Goal: Task Accomplishment & Management: Manage account settings

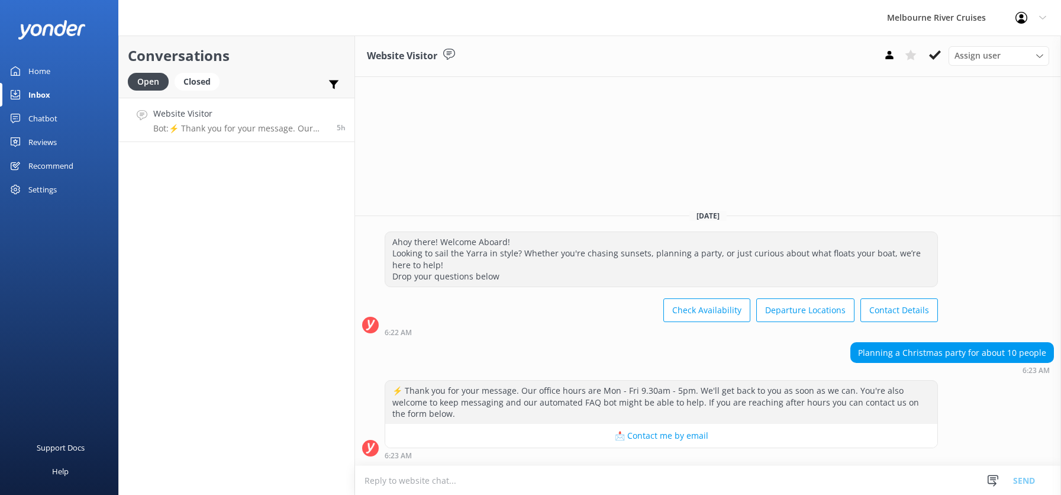
click at [38, 95] on div "Inbox" at bounding box center [39, 95] width 22 height 24
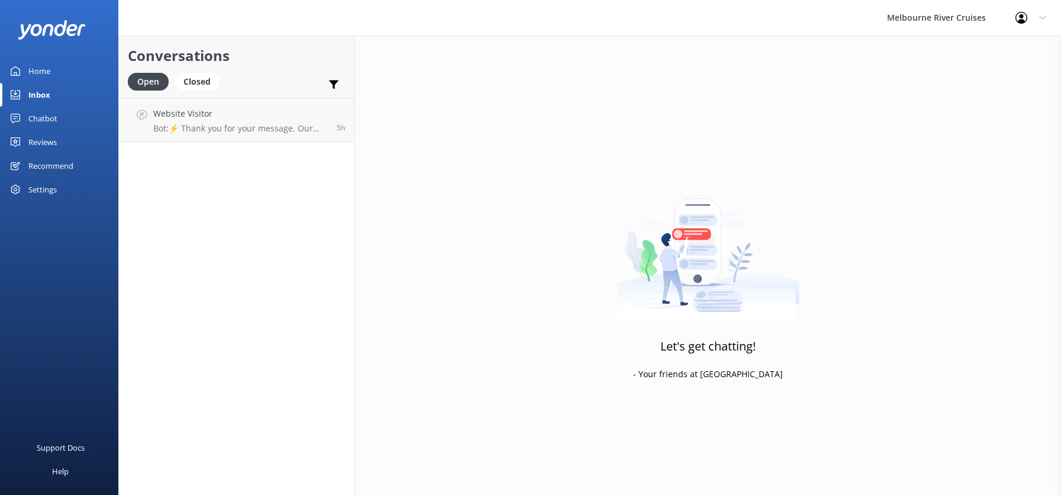
click at [41, 117] on div "Chatbot" at bounding box center [42, 118] width 29 height 24
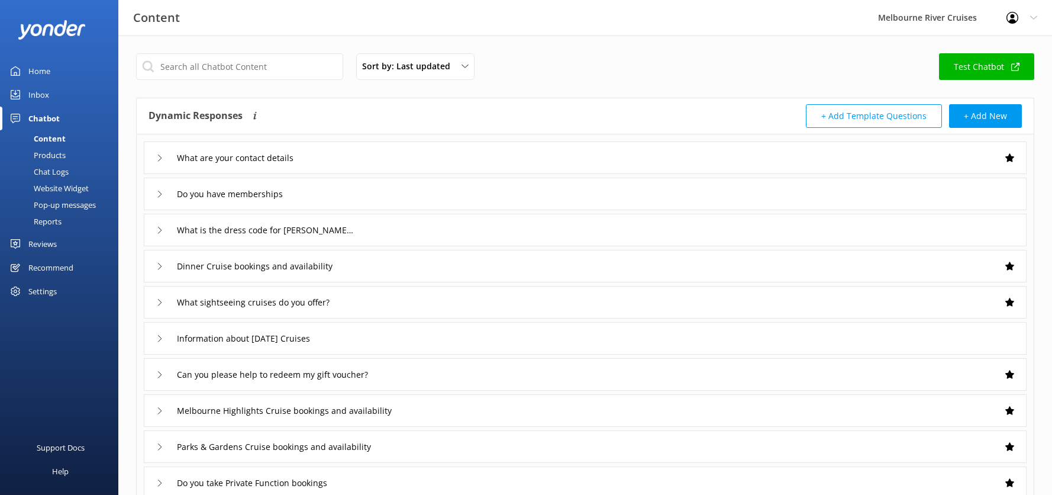
click at [31, 92] on div "Inbox" at bounding box center [38, 95] width 21 height 24
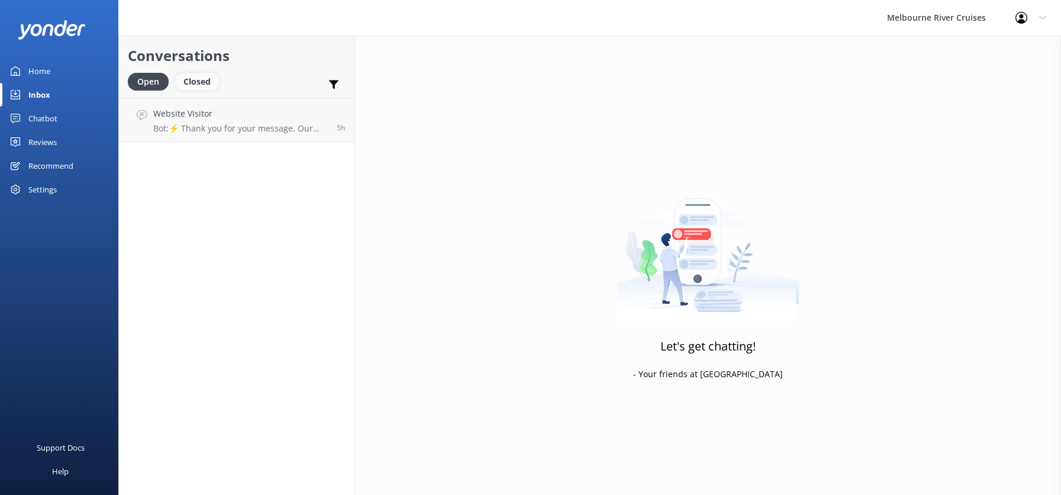
click at [193, 82] on div "Closed" at bounding box center [197, 82] width 45 height 18
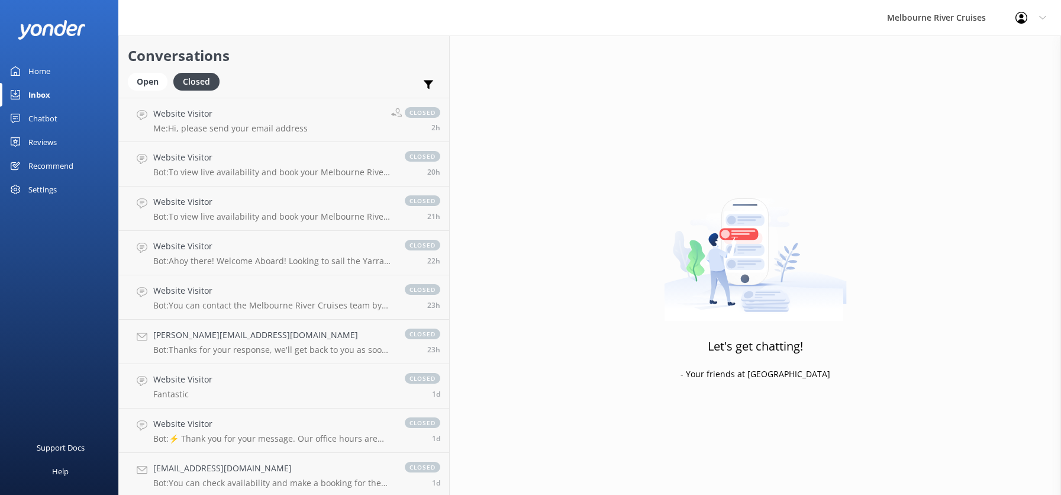
click at [41, 94] on div "Inbox" at bounding box center [39, 95] width 22 height 24
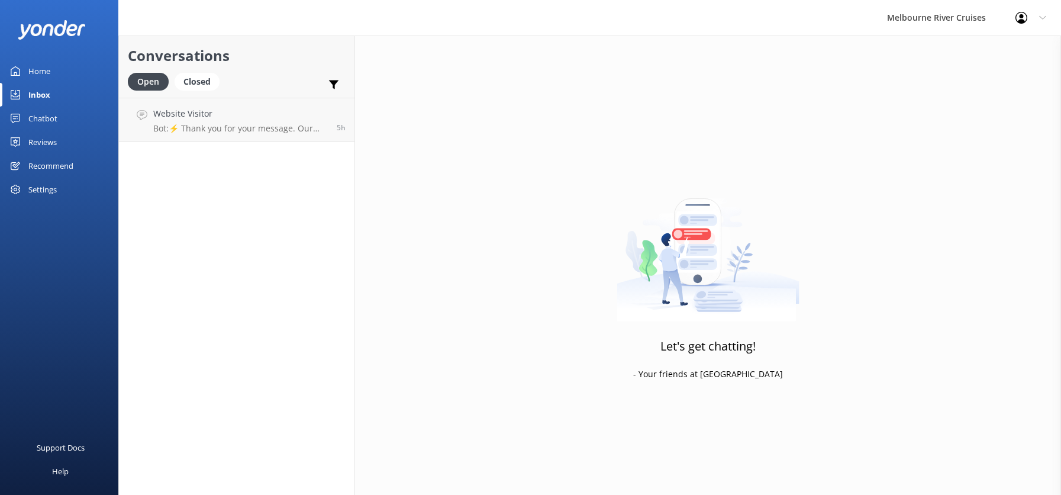
click at [41, 66] on div "Home" at bounding box center [39, 71] width 22 height 24
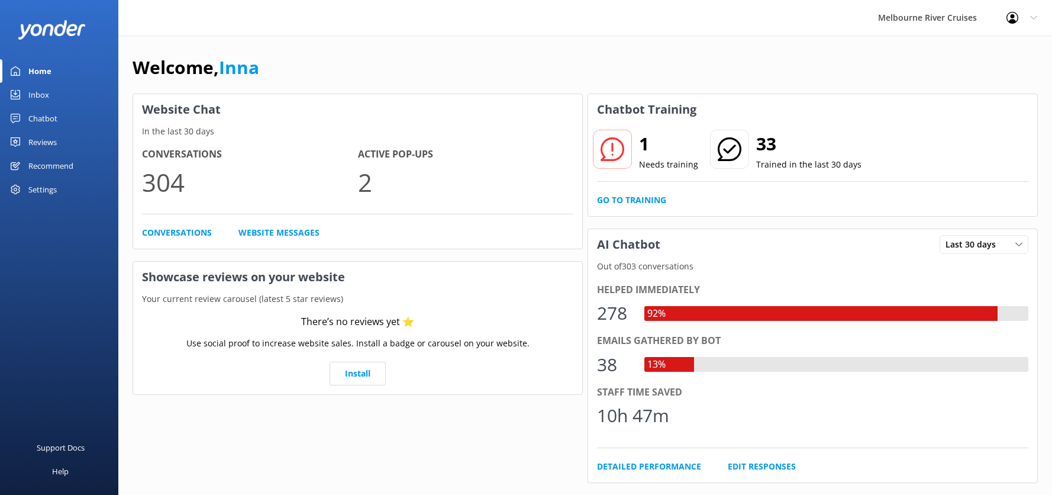
click at [37, 141] on div "Reviews" at bounding box center [42, 142] width 28 height 24
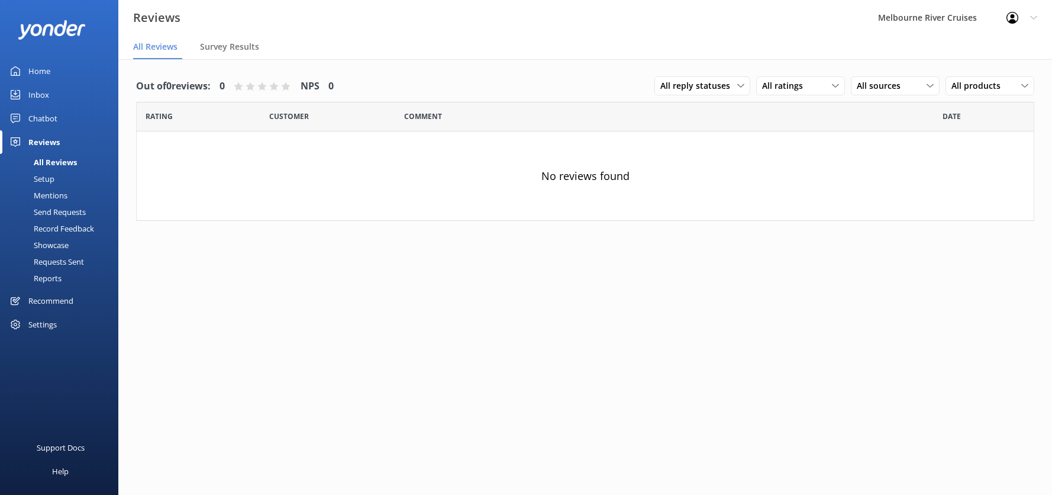
click at [40, 119] on div "Chatbot" at bounding box center [42, 118] width 29 height 24
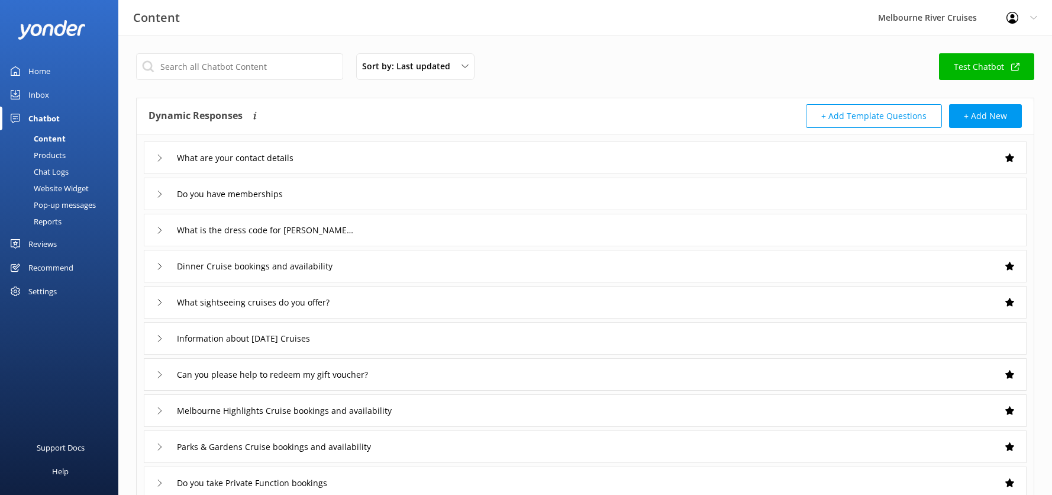
click at [35, 95] on div "Inbox" at bounding box center [38, 95] width 21 height 24
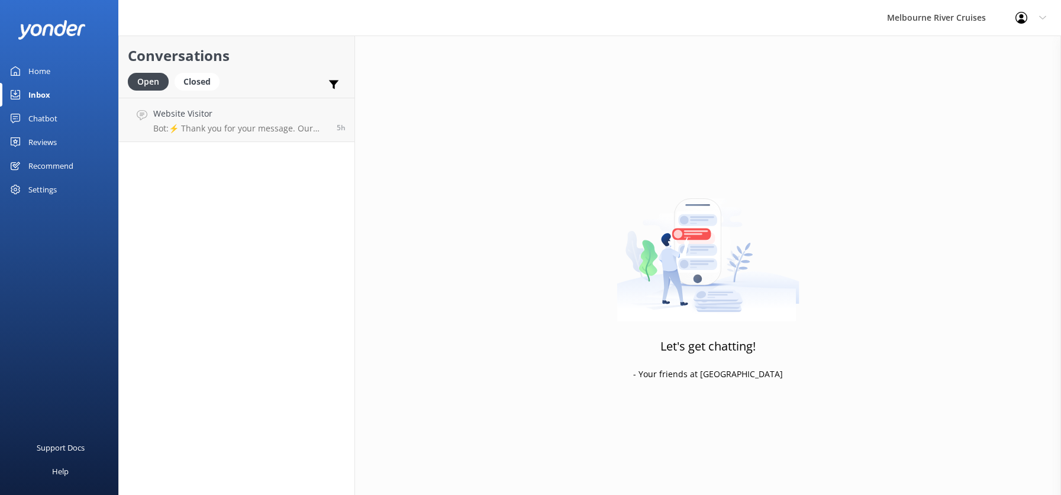
click at [33, 67] on div "Home" at bounding box center [39, 71] width 22 height 24
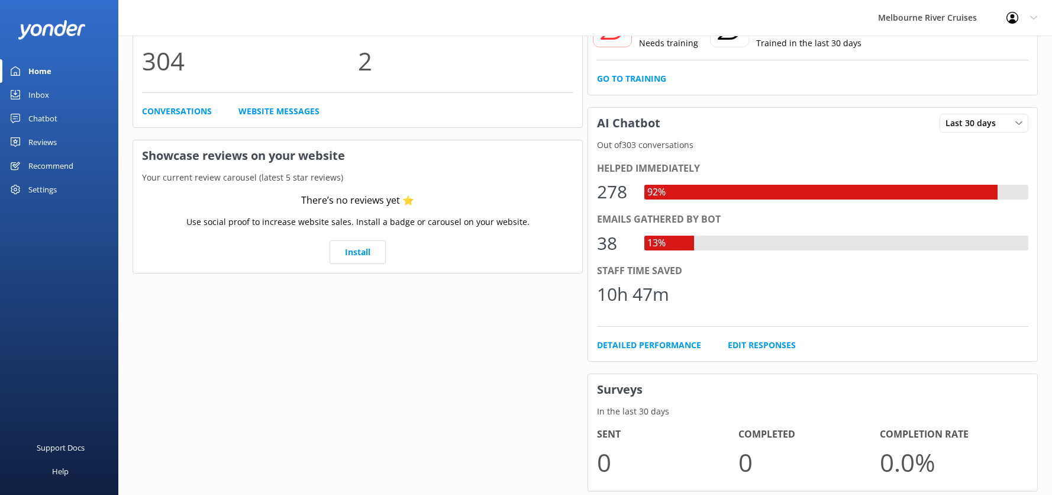
scroll to position [153, 0]
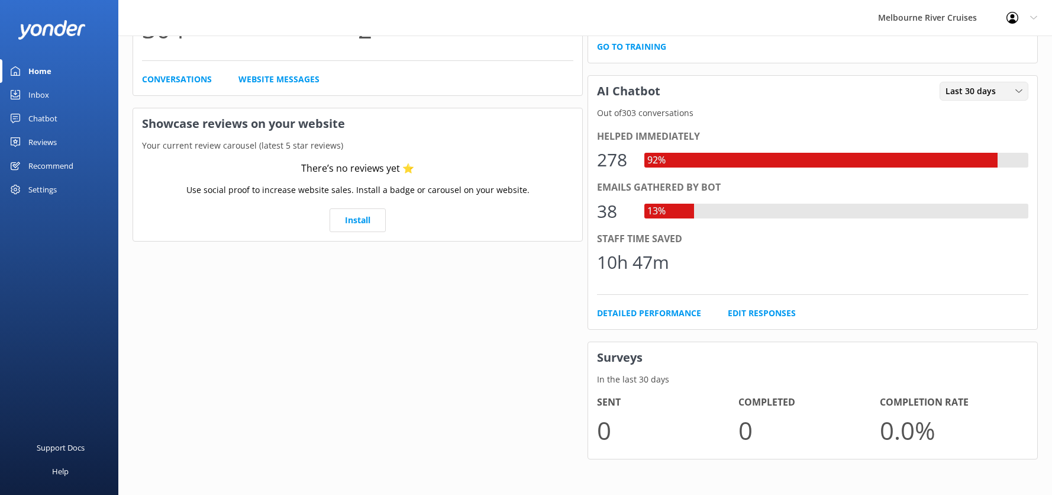
click at [1016, 90] on use at bounding box center [1018, 91] width 7 height 4
click at [966, 115] on div "Last 7 days" at bounding box center [965, 115] width 38 height 12
click at [1018, 89] on icon at bounding box center [1018, 91] width 7 height 7
click at [978, 144] on div "Last 30 days" at bounding box center [967, 140] width 42 height 12
click at [1038, 14] on div "Profile Settings Logout" at bounding box center [1021, 17] width 60 height 35
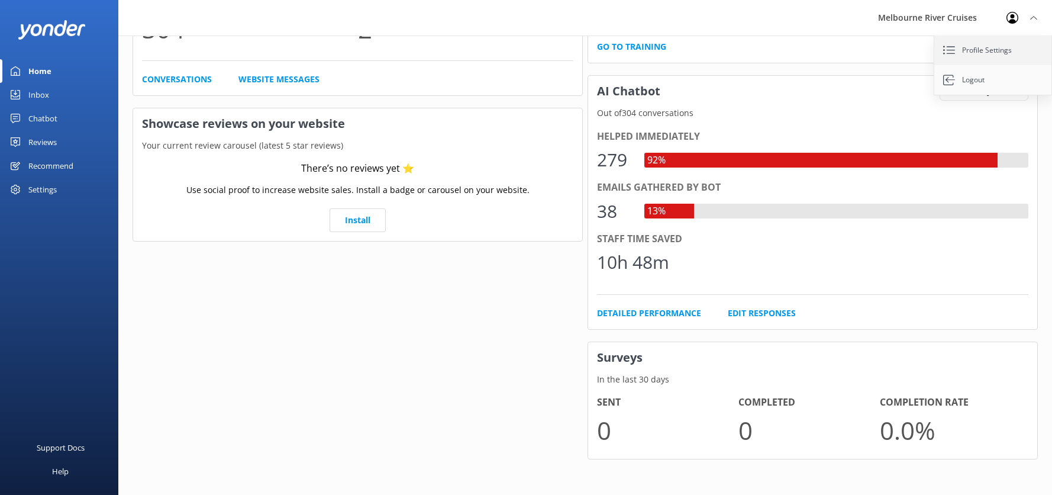
click at [972, 51] on link "Profile Settings" at bounding box center [993, 50] width 118 height 30
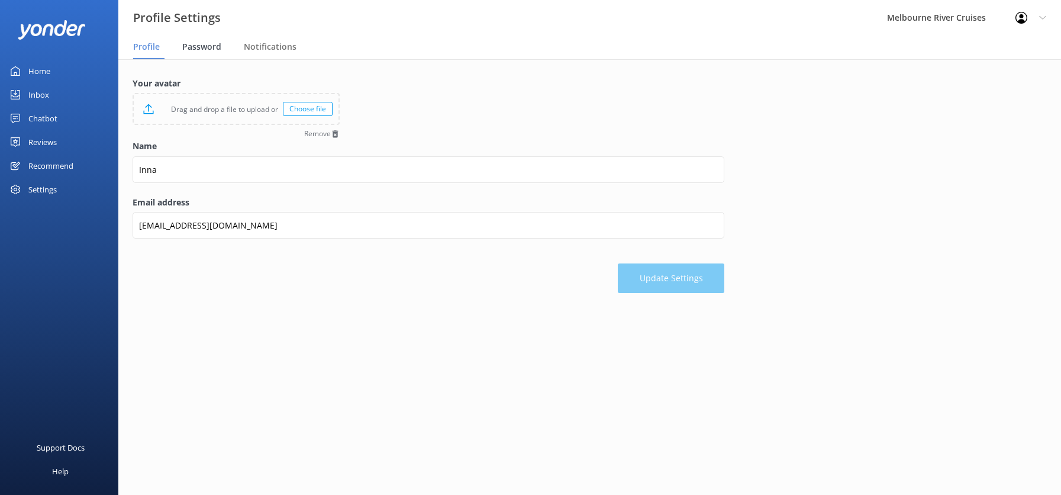
click at [198, 43] on span "Password" at bounding box center [201, 47] width 39 height 12
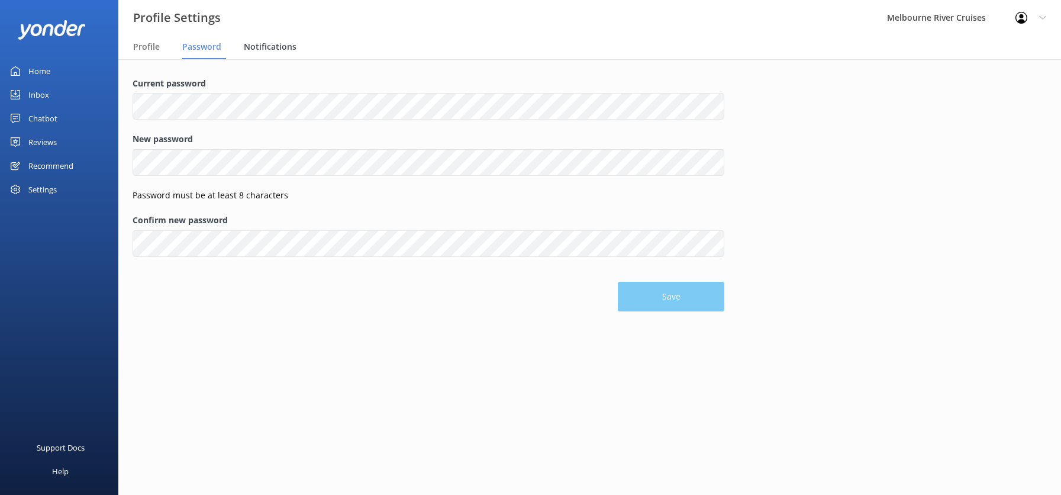
click at [277, 50] on span "Notifications" at bounding box center [270, 47] width 53 height 12
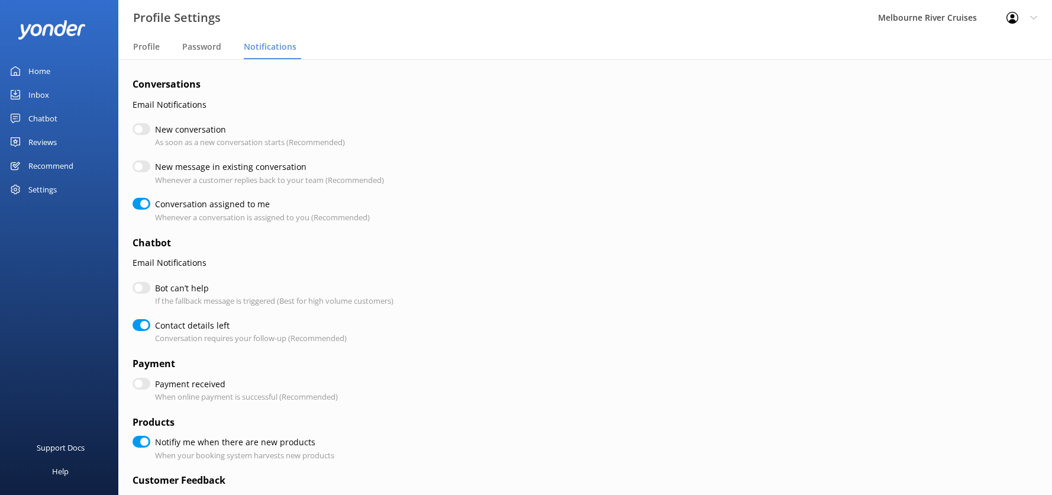
checkbox input "true"
click at [141, 45] on span "Profile" at bounding box center [146, 47] width 27 height 12
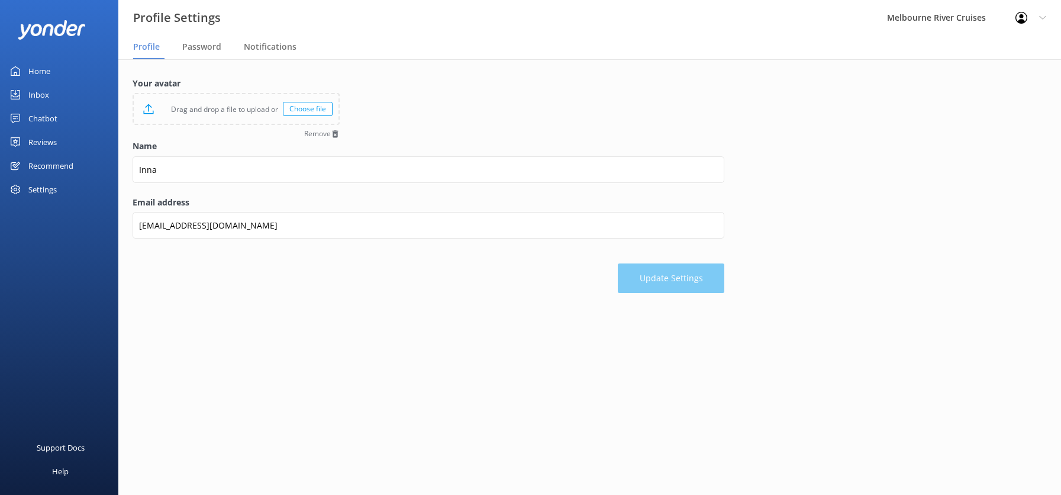
click at [36, 69] on div "Home" at bounding box center [39, 71] width 22 height 24
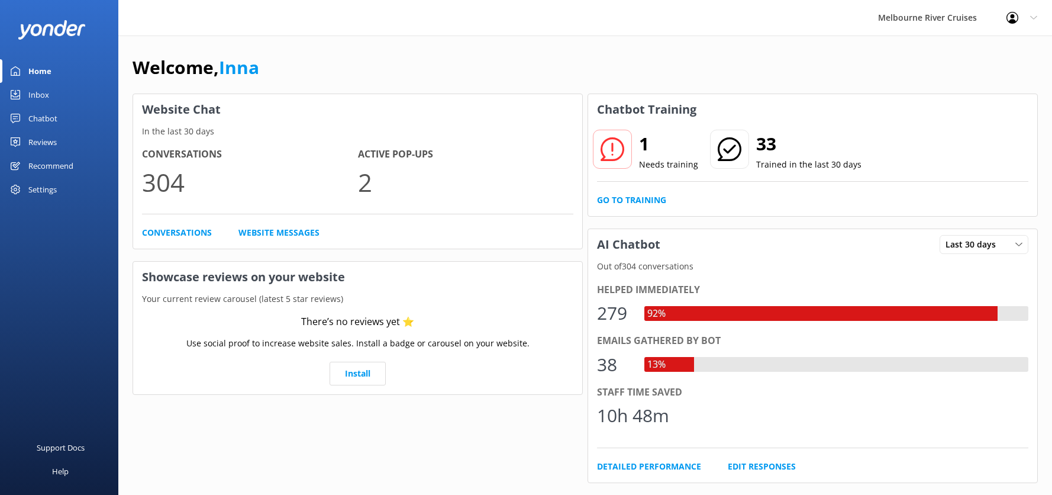
click at [34, 95] on div "Inbox" at bounding box center [38, 95] width 21 height 24
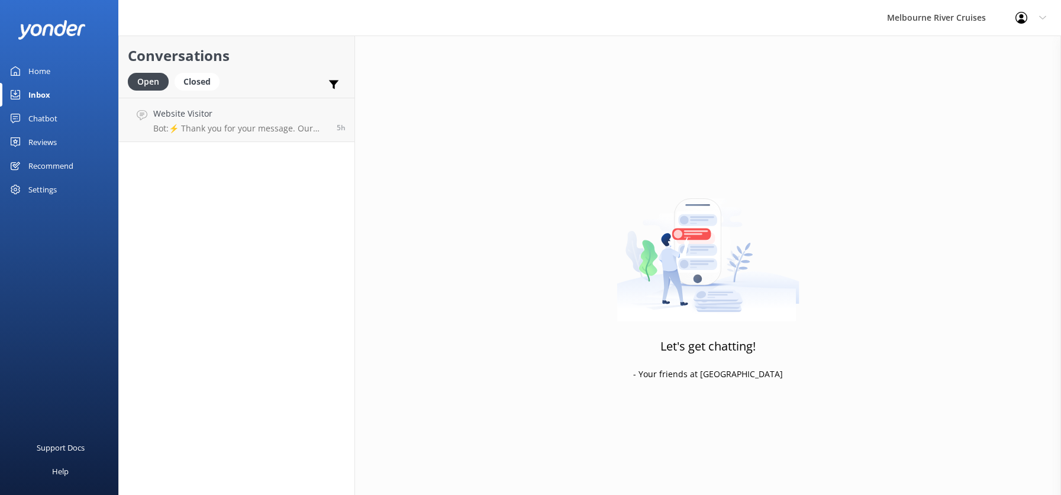
click at [41, 117] on div "Chatbot" at bounding box center [42, 118] width 29 height 24
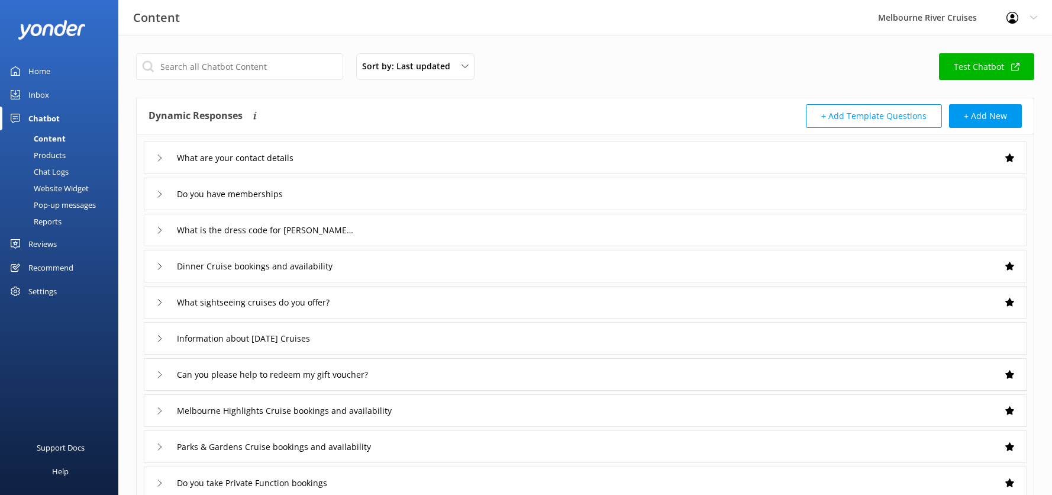
click at [42, 70] on div "Home" at bounding box center [39, 71] width 22 height 24
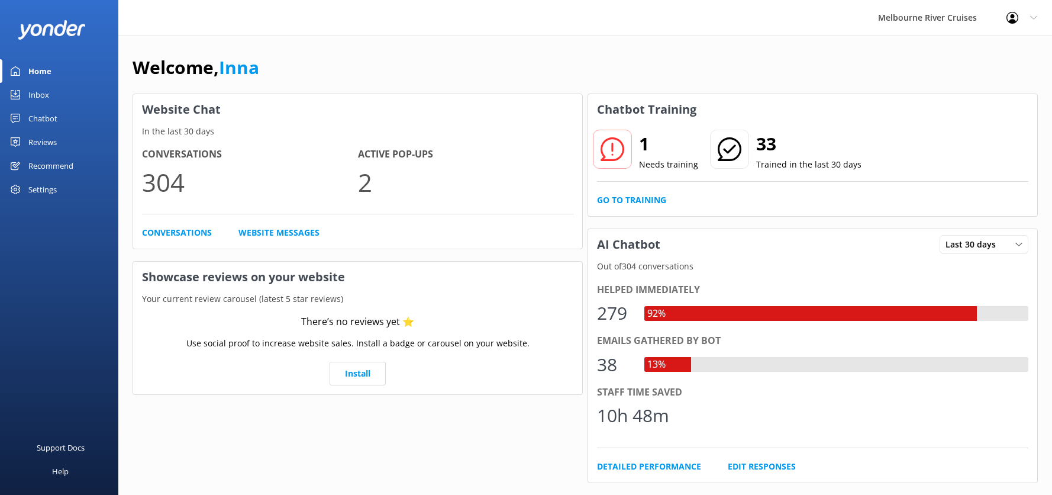
click at [32, 90] on div "Inbox" at bounding box center [38, 95] width 21 height 24
